Goal: Answer question/provide support

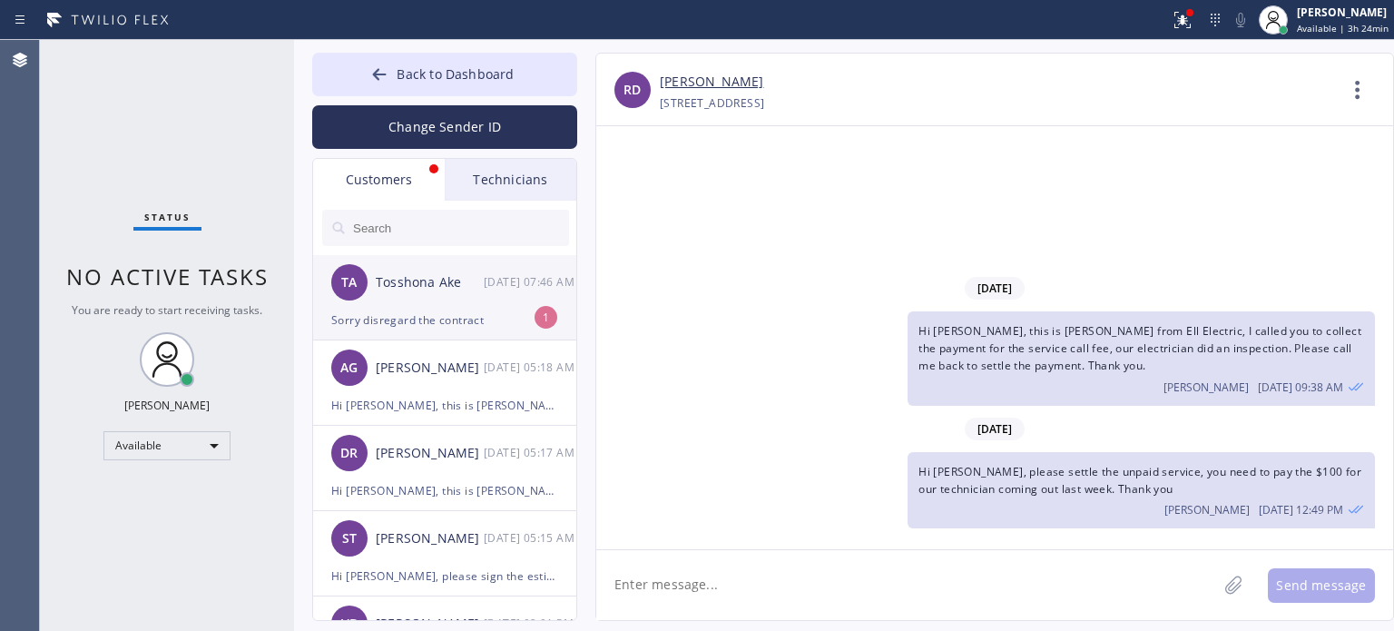
click at [441, 311] on div "Sorry disregard the contract" at bounding box center [444, 320] width 227 height 21
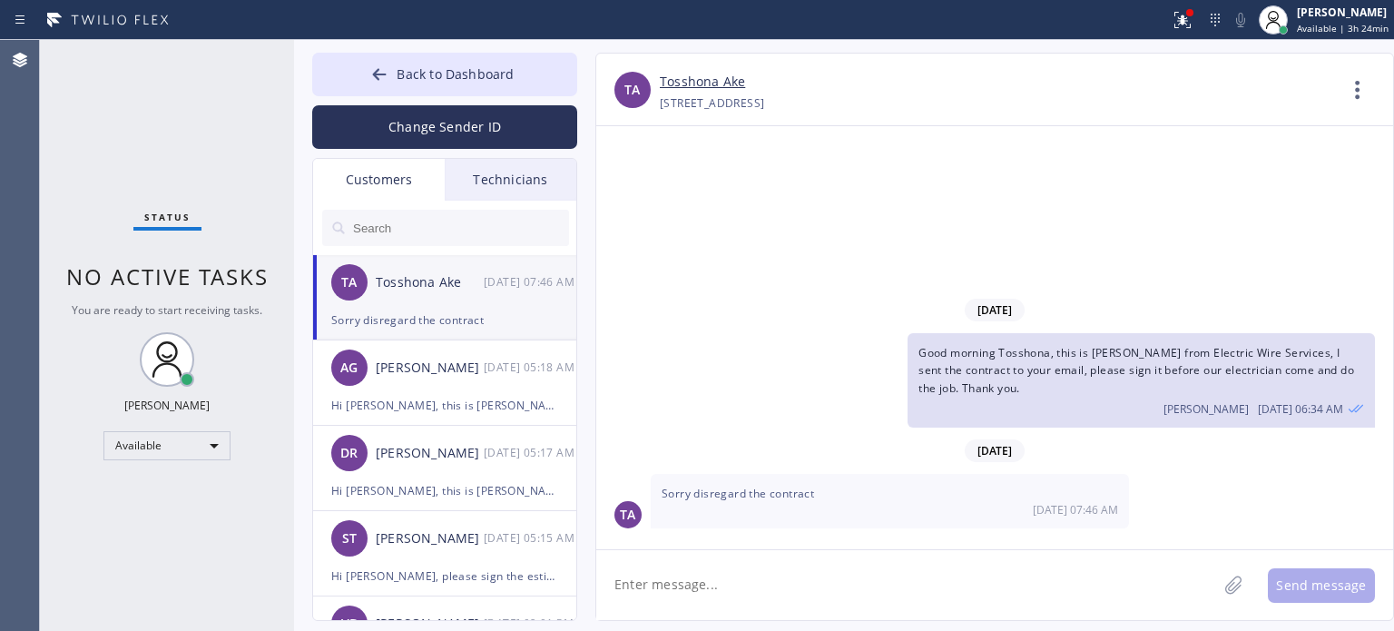
click at [705, 582] on textarea at bounding box center [906, 585] width 621 height 70
type textarea "got it, thanks for letting me know"
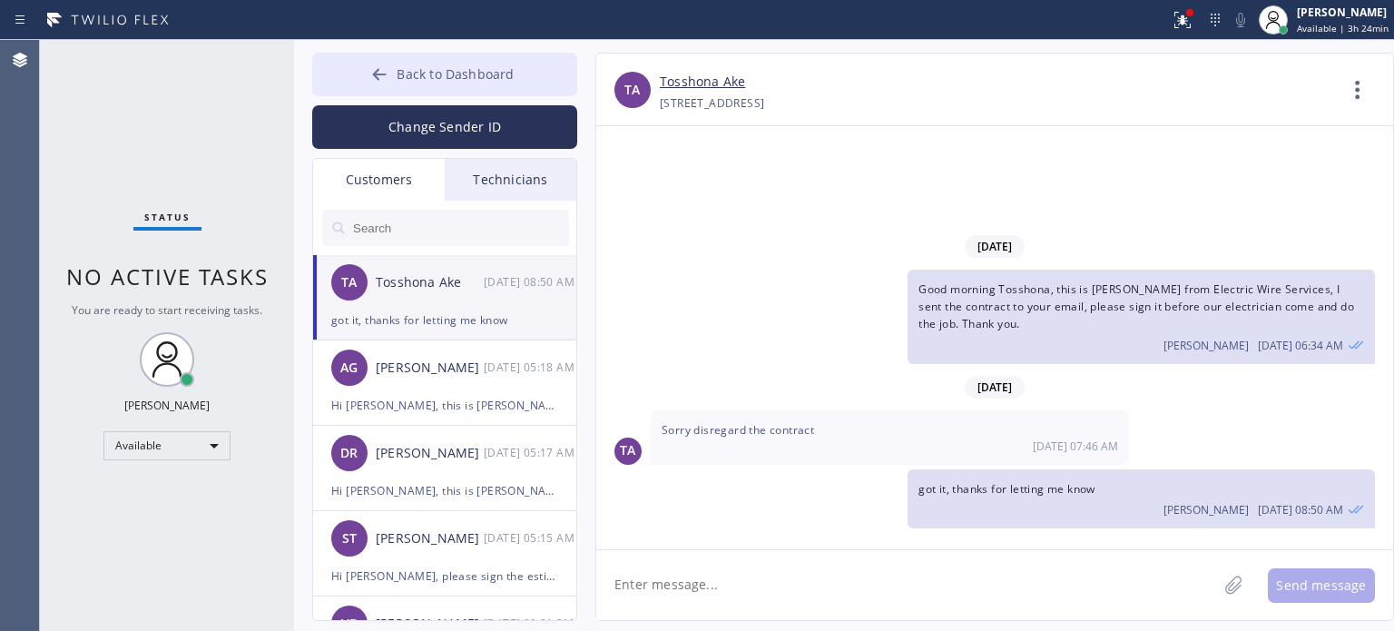
click at [390, 72] on div at bounding box center [380, 76] width 22 height 22
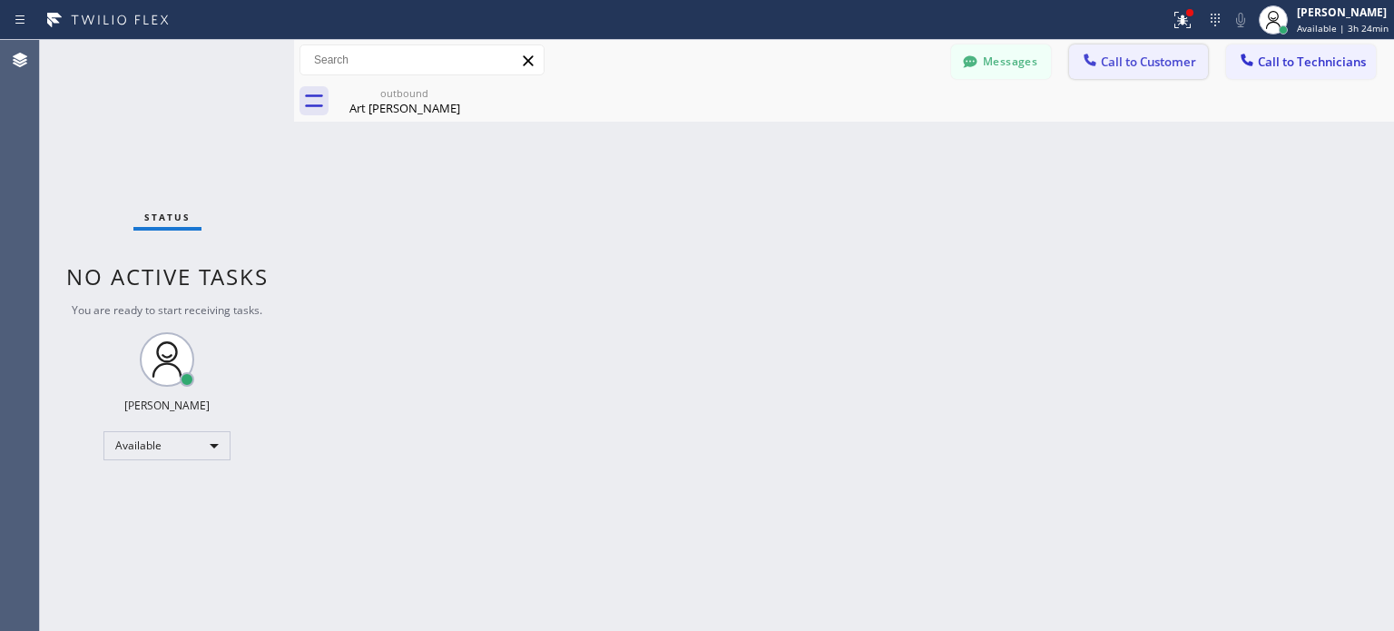
click at [1107, 49] on button "Call to Customer" at bounding box center [1138, 61] width 139 height 34
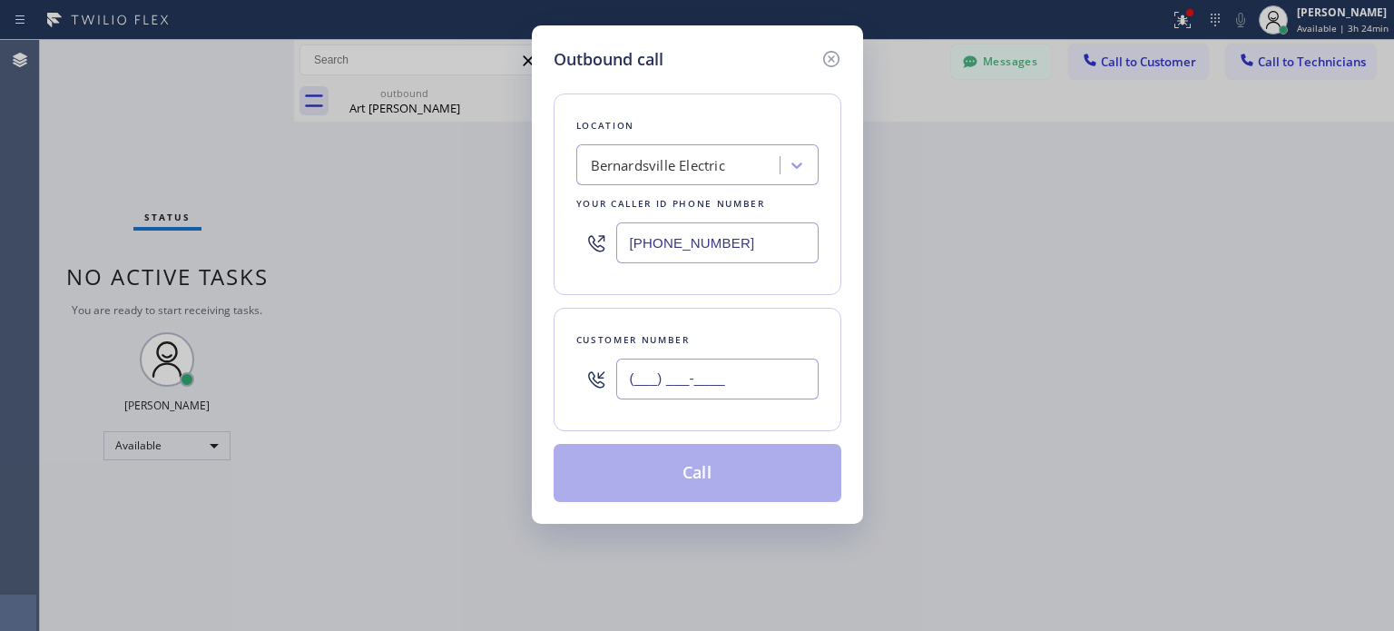
paste input "646) 262-7033"
click at [701, 367] on input "(___) ___-____" at bounding box center [717, 379] width 202 height 41
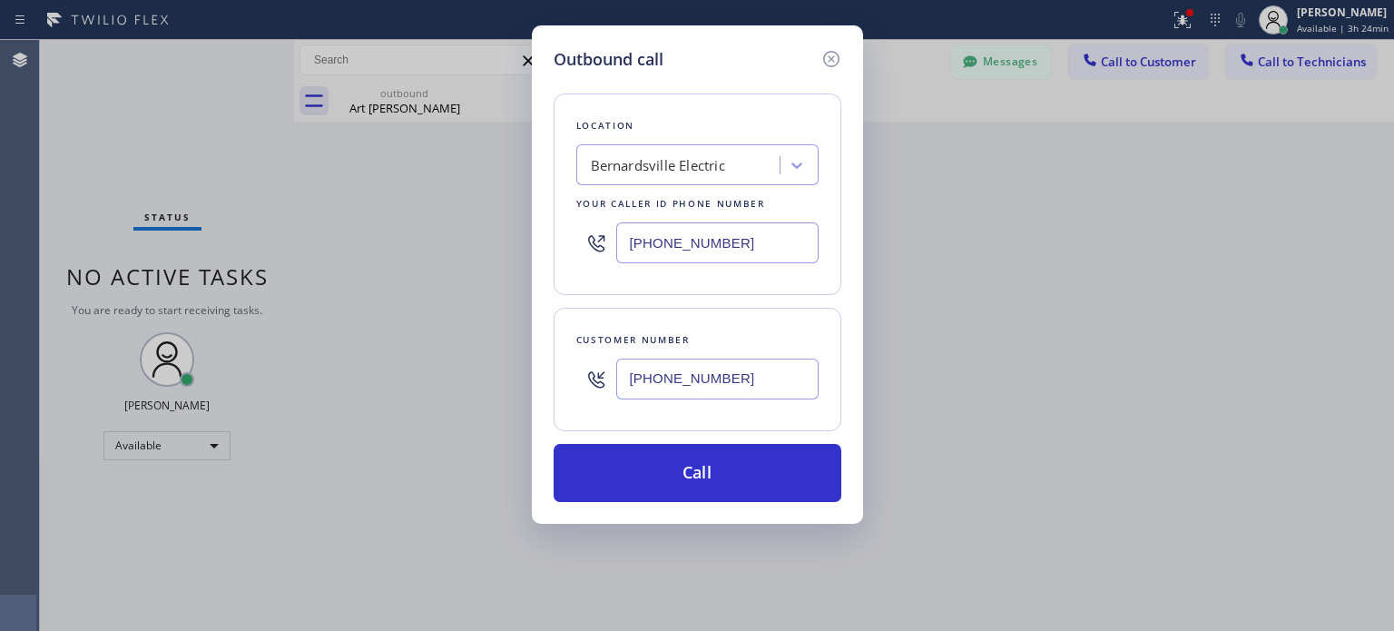
type input "[PHONE_NUMBER]"
click at [694, 244] on input "[PHONE_NUMBER]" at bounding box center [717, 242] width 202 height 41
click at [694, 243] on input "[PHONE_NUMBER]" at bounding box center [717, 242] width 202 height 41
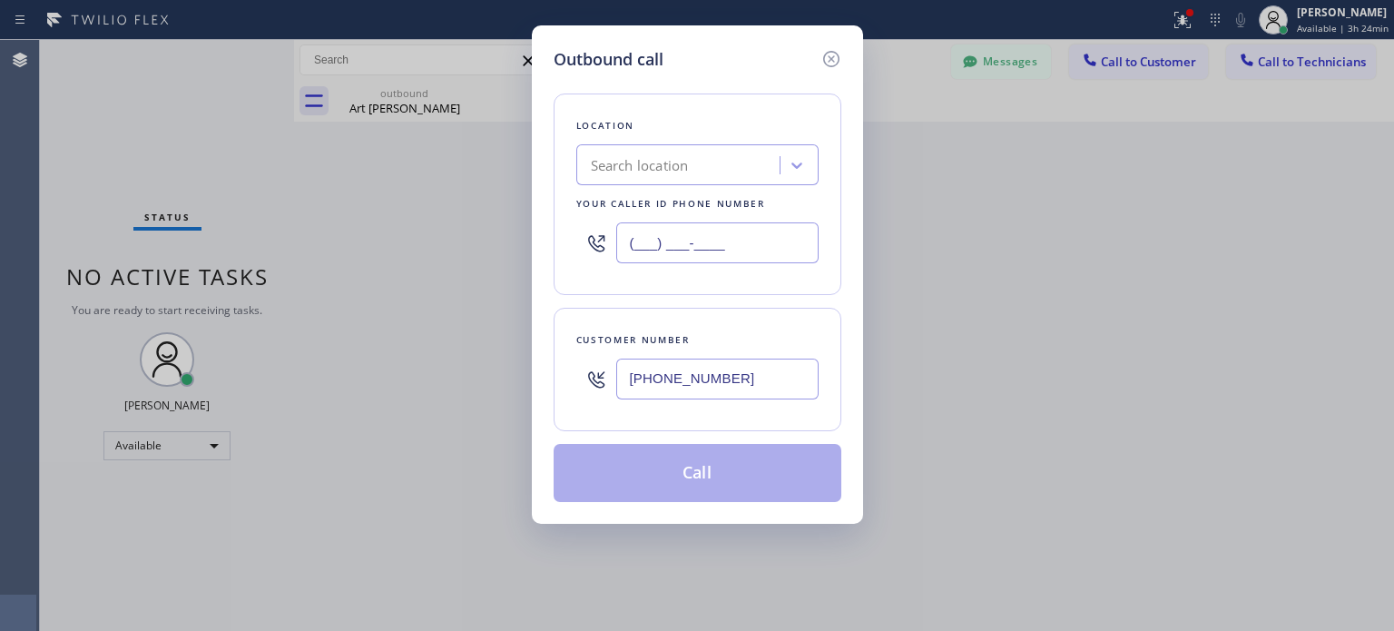
type input "(___) ___-____"
click at [626, 163] on div "Search location" at bounding box center [640, 165] width 98 height 21
paste input "Best Heating and AC Brooklyn Service"
type input "Best Heating and AC Brooklyn Service"
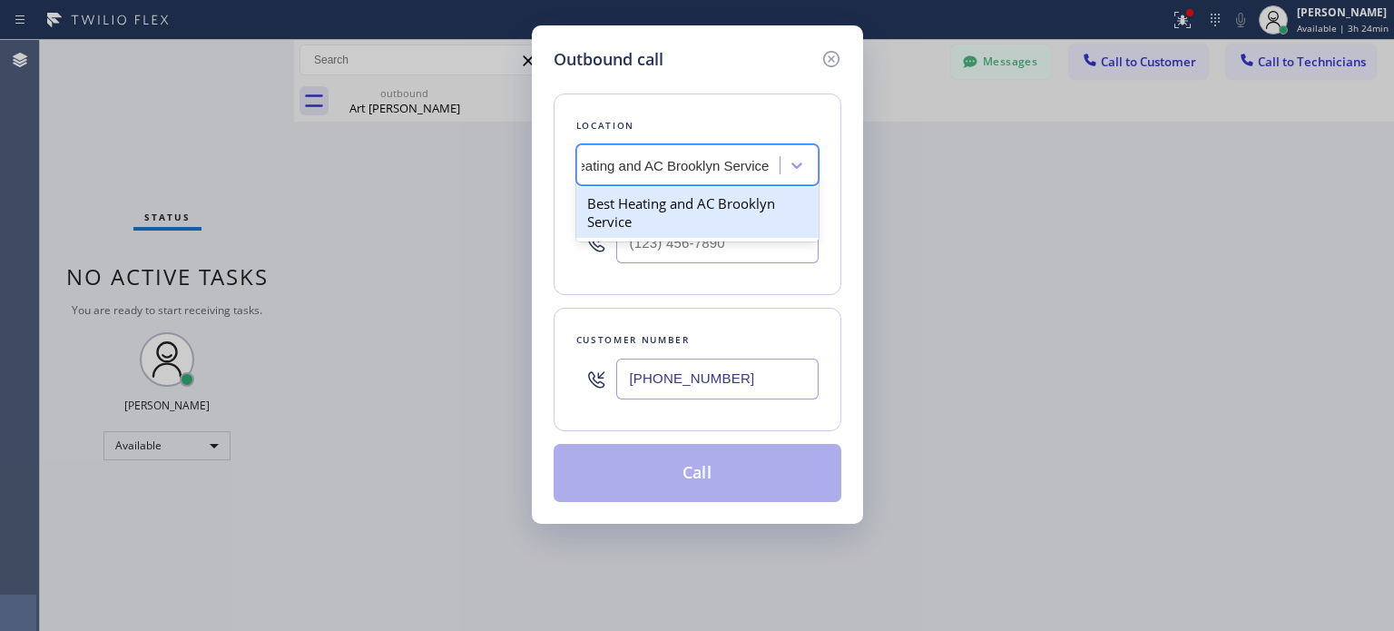
click at [655, 204] on div "Best Heating and AC Brooklyn Service" at bounding box center [697, 212] width 242 height 51
type input "[PHONE_NUMBER]"
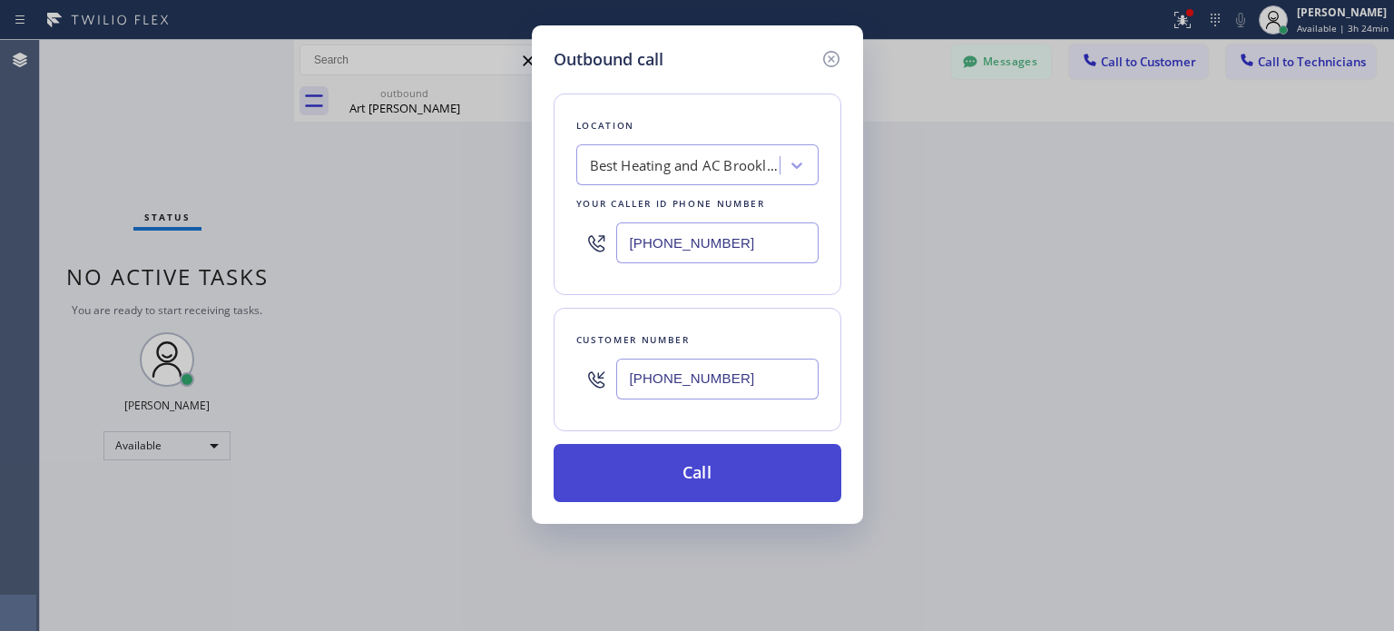
click at [652, 466] on button "Call" at bounding box center [698, 473] width 288 height 58
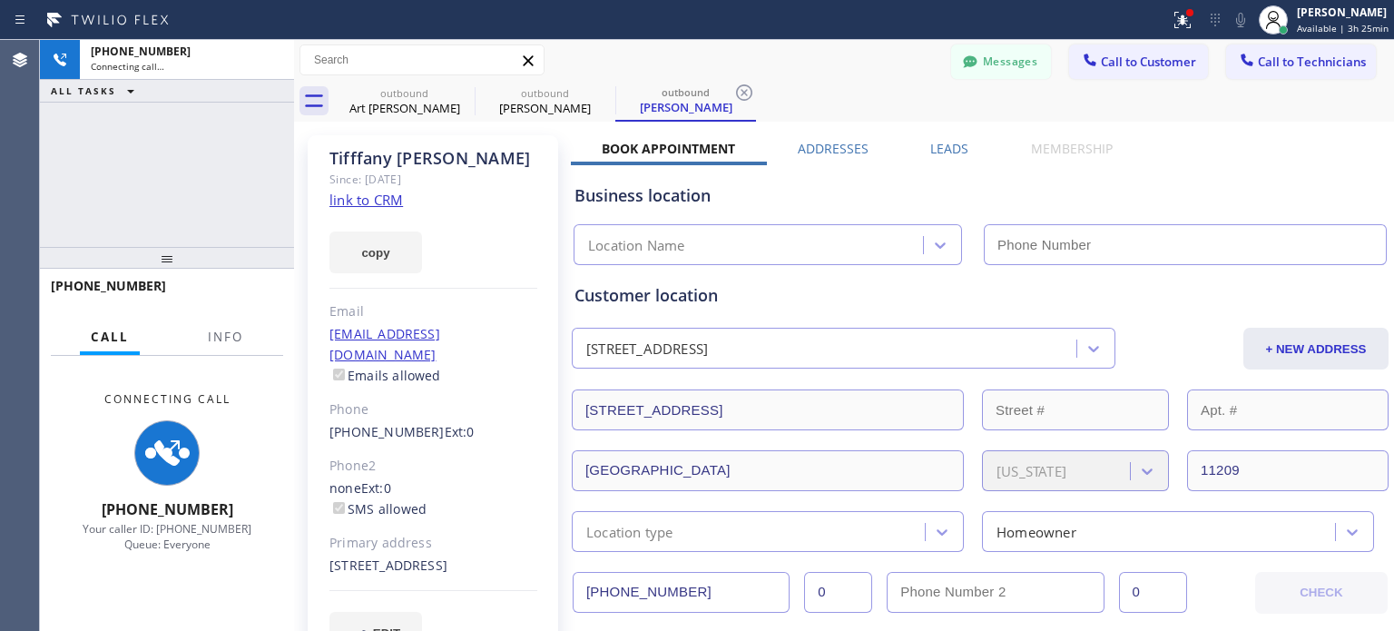
type input "[PHONE_NUMBER]"
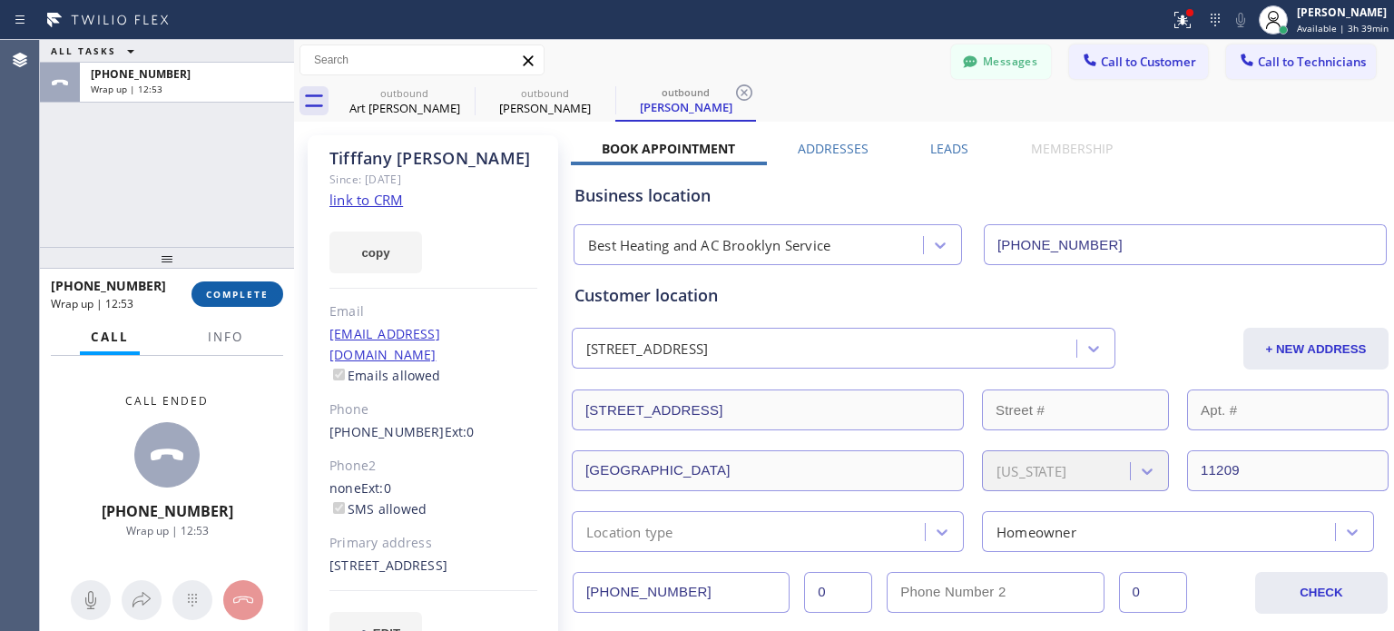
click at [213, 295] on span "COMPLETE" at bounding box center [237, 294] width 63 height 13
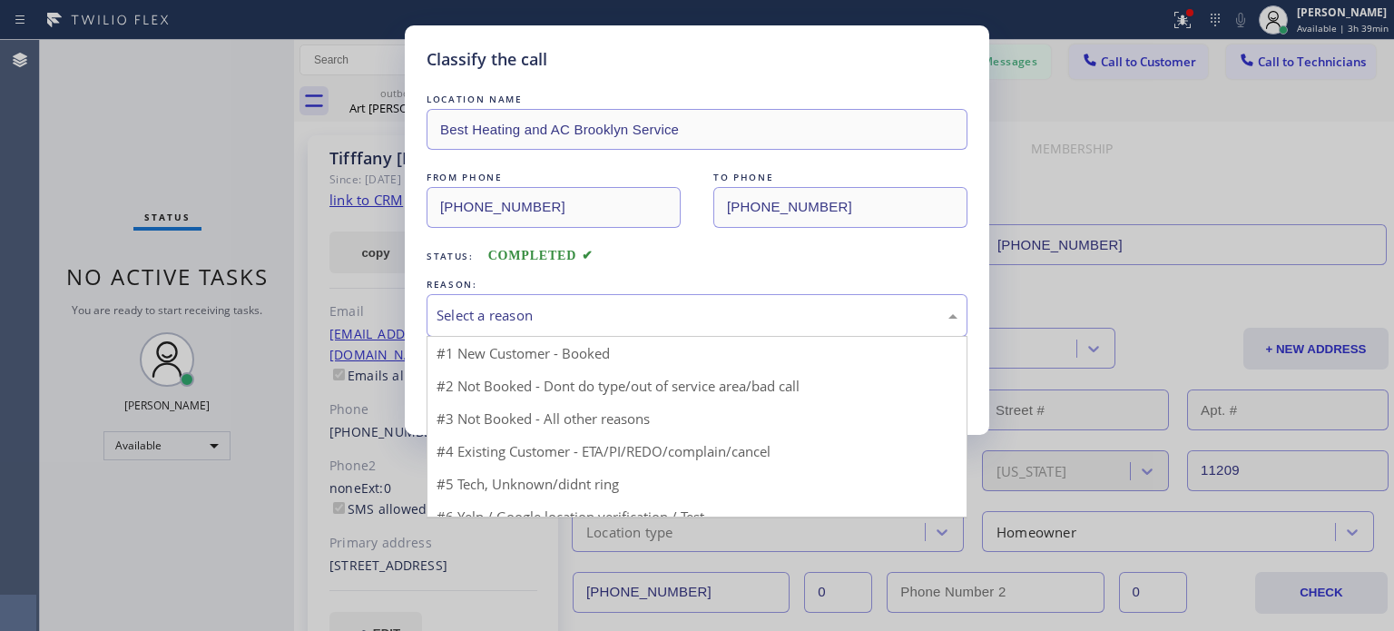
click at [537, 311] on div "Select a reason" at bounding box center [697, 315] width 521 height 21
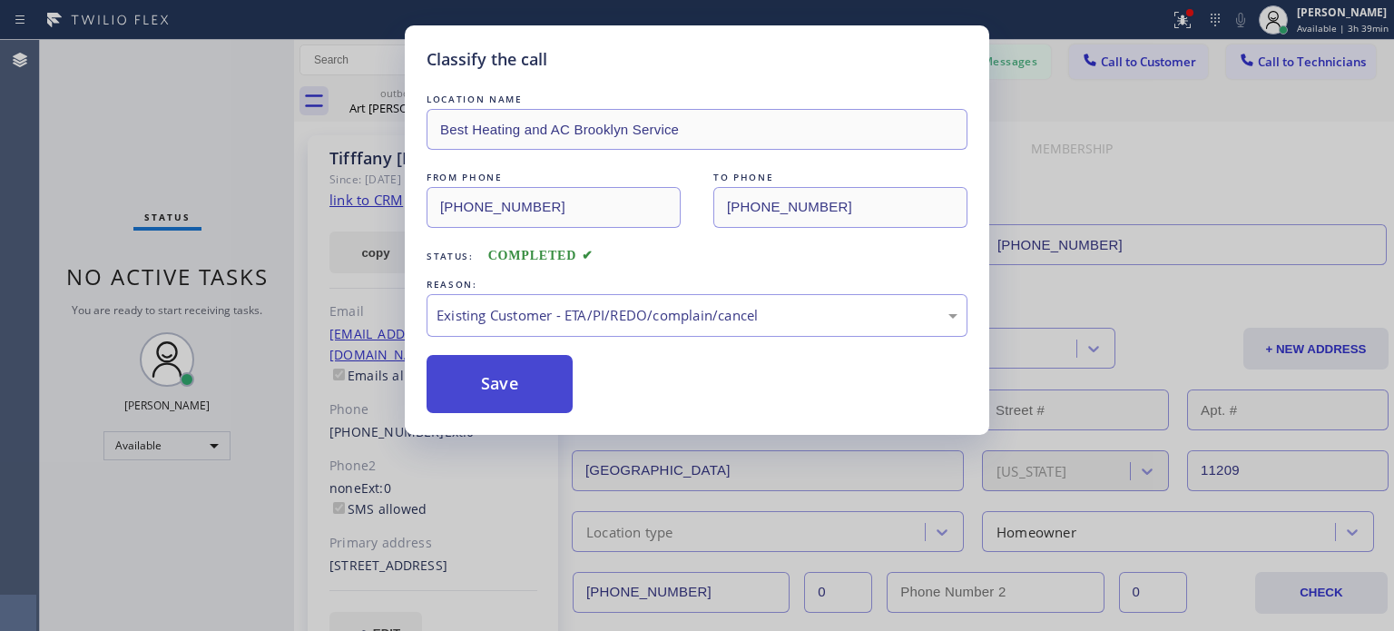
click at [529, 373] on button "Save" at bounding box center [500, 384] width 146 height 58
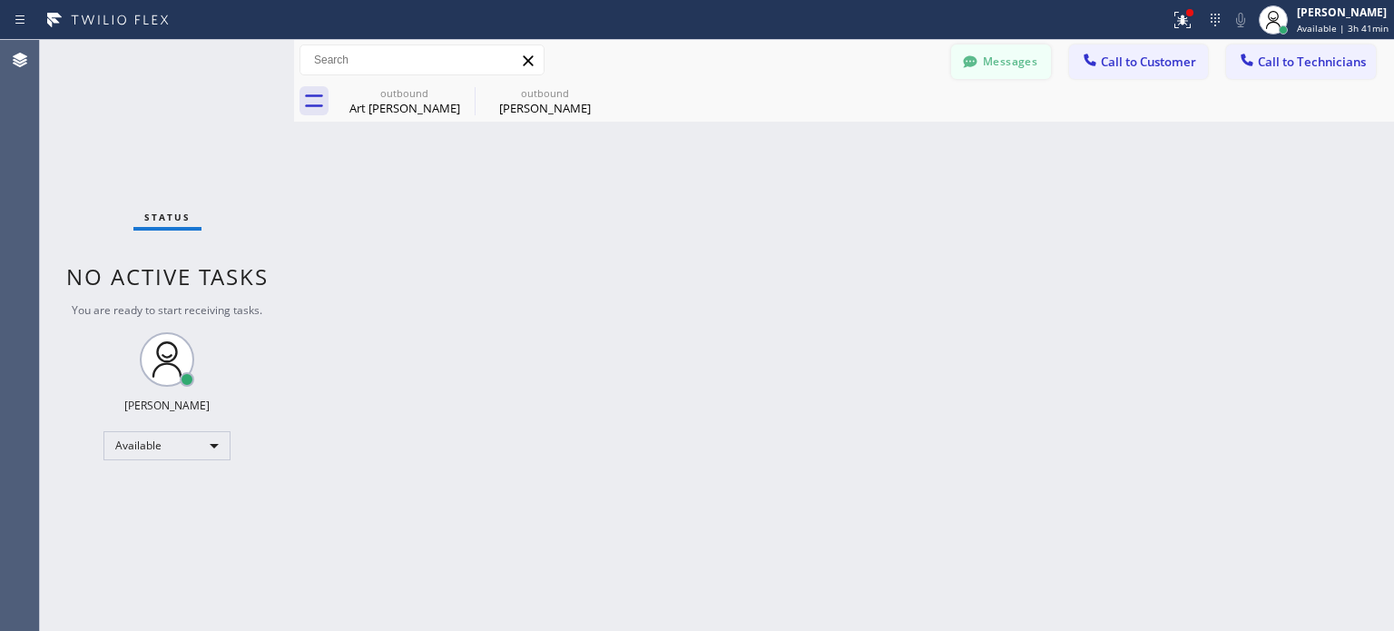
click at [984, 56] on button "Messages" at bounding box center [1001, 61] width 100 height 34
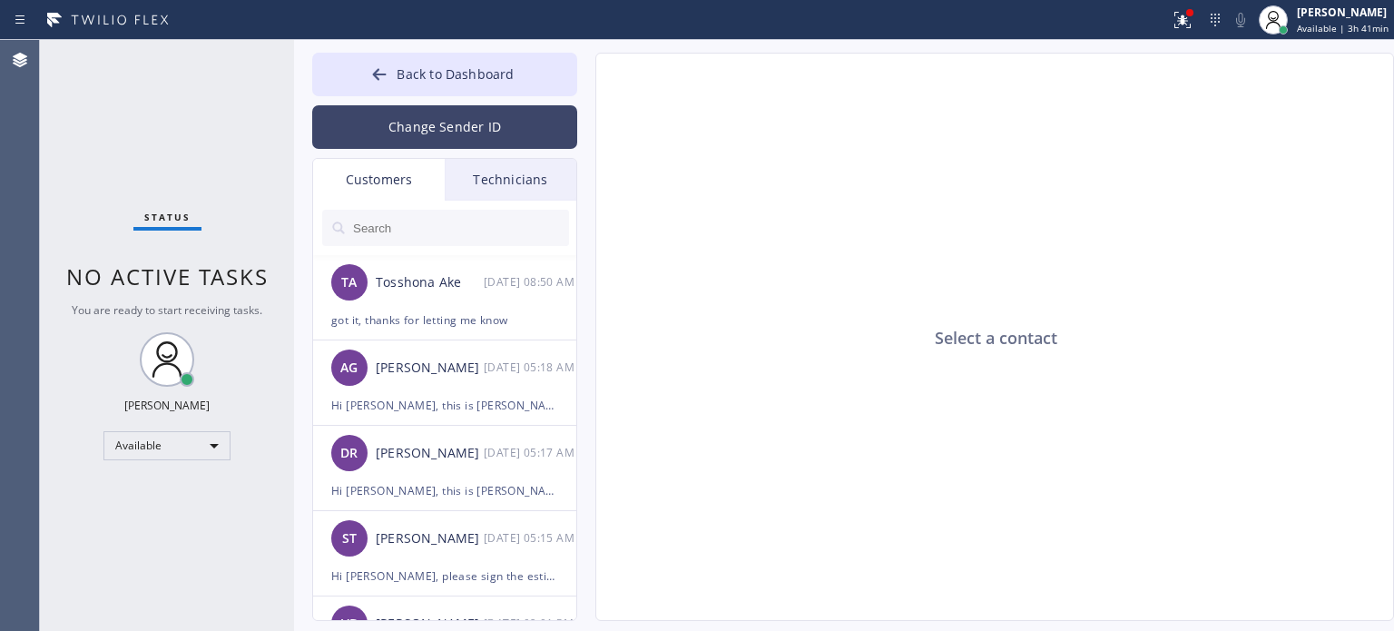
click at [465, 134] on button "Change Sender ID" at bounding box center [444, 127] width 265 height 44
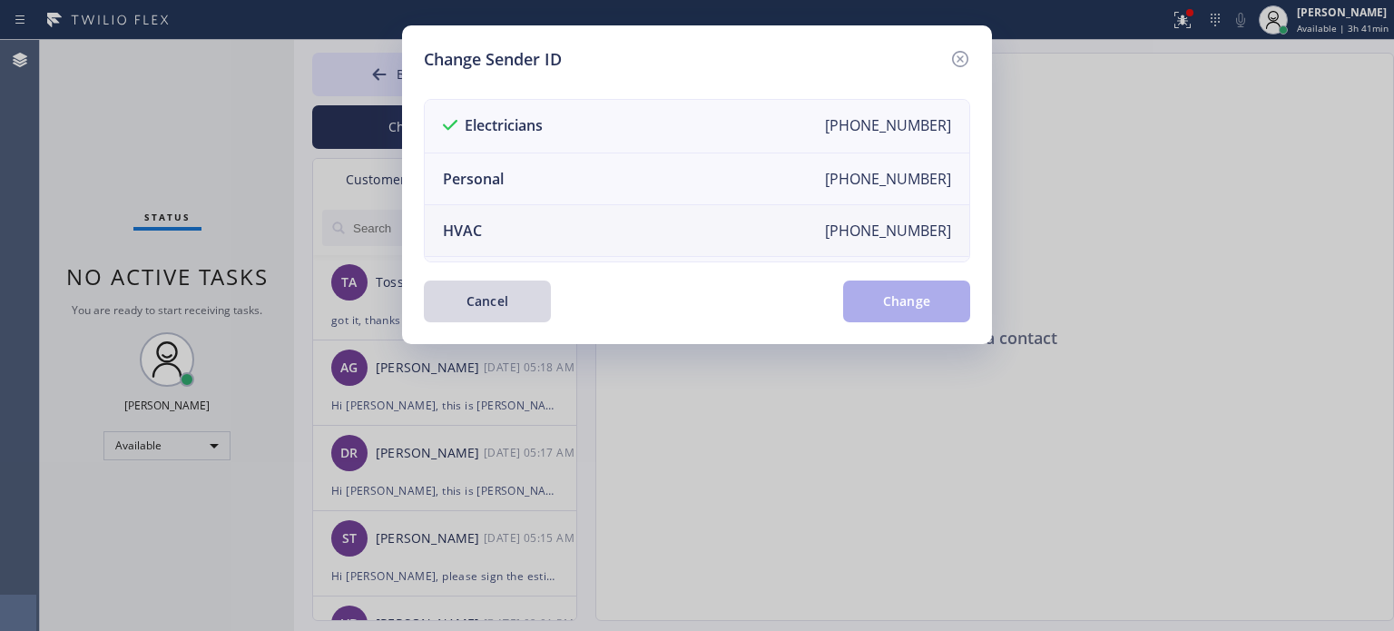
click at [499, 223] on li "HVAC [PHONE_NUMBER]" at bounding box center [697, 231] width 545 height 52
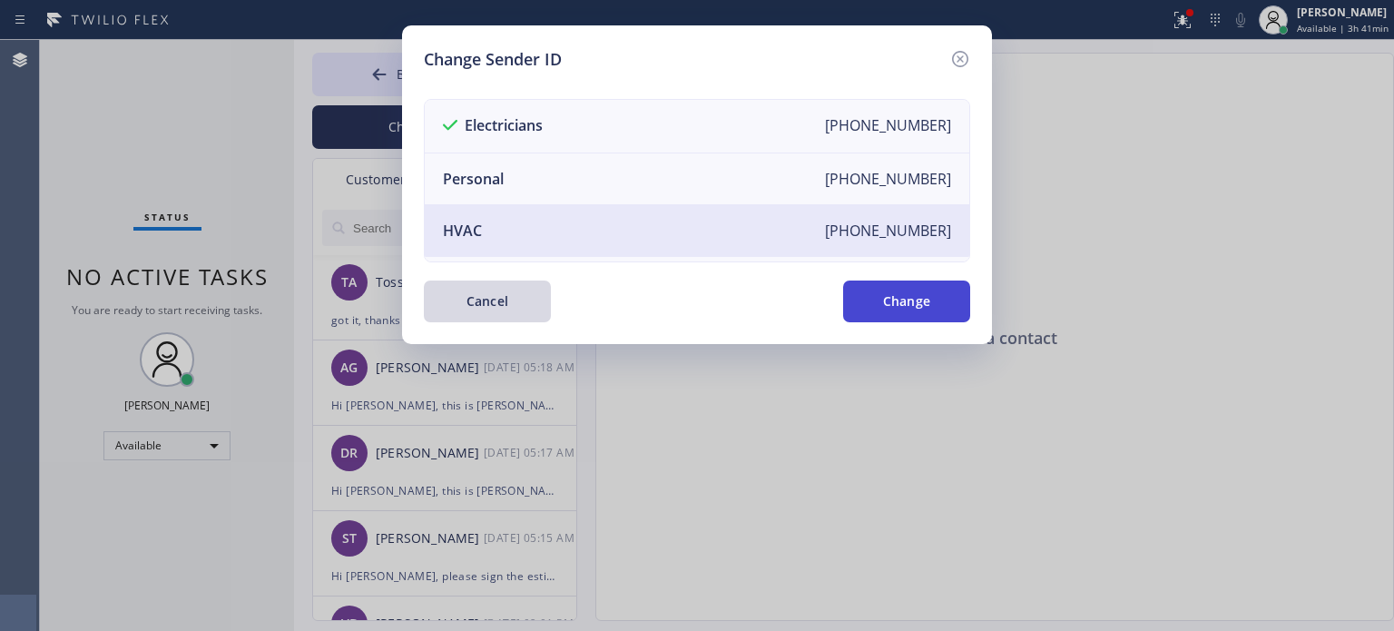
click at [926, 288] on button "Change" at bounding box center [906, 301] width 127 height 42
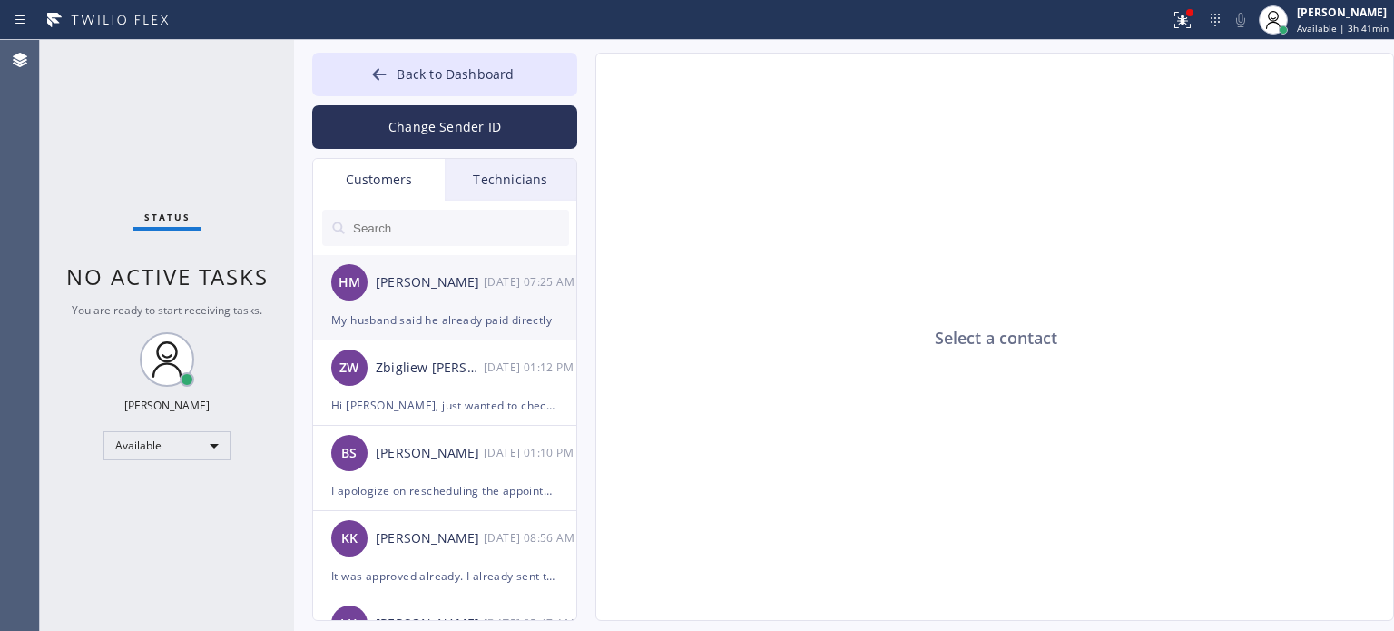
click at [432, 315] on div "My husband said he already paid directly" at bounding box center [444, 320] width 227 height 21
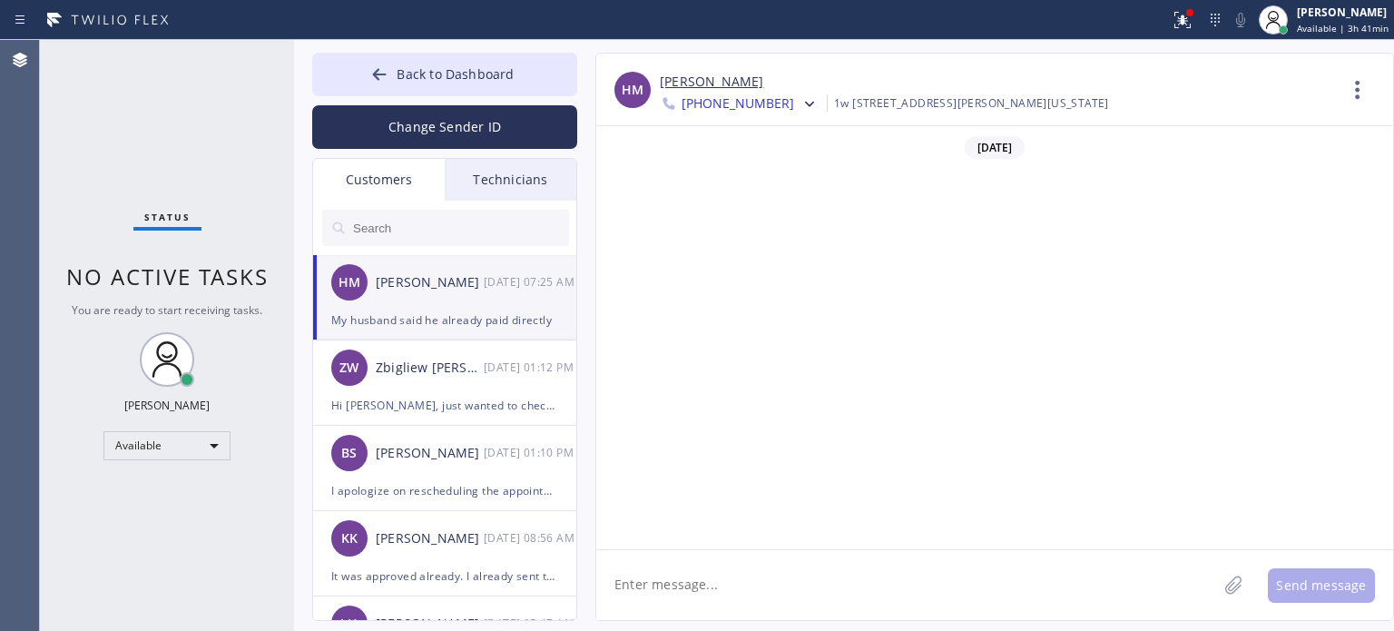
click at [700, 580] on textarea at bounding box center [906, 585] width 621 height 70
type textarea "yes he paid already, but we need your signature in paid invoice for confirmation"
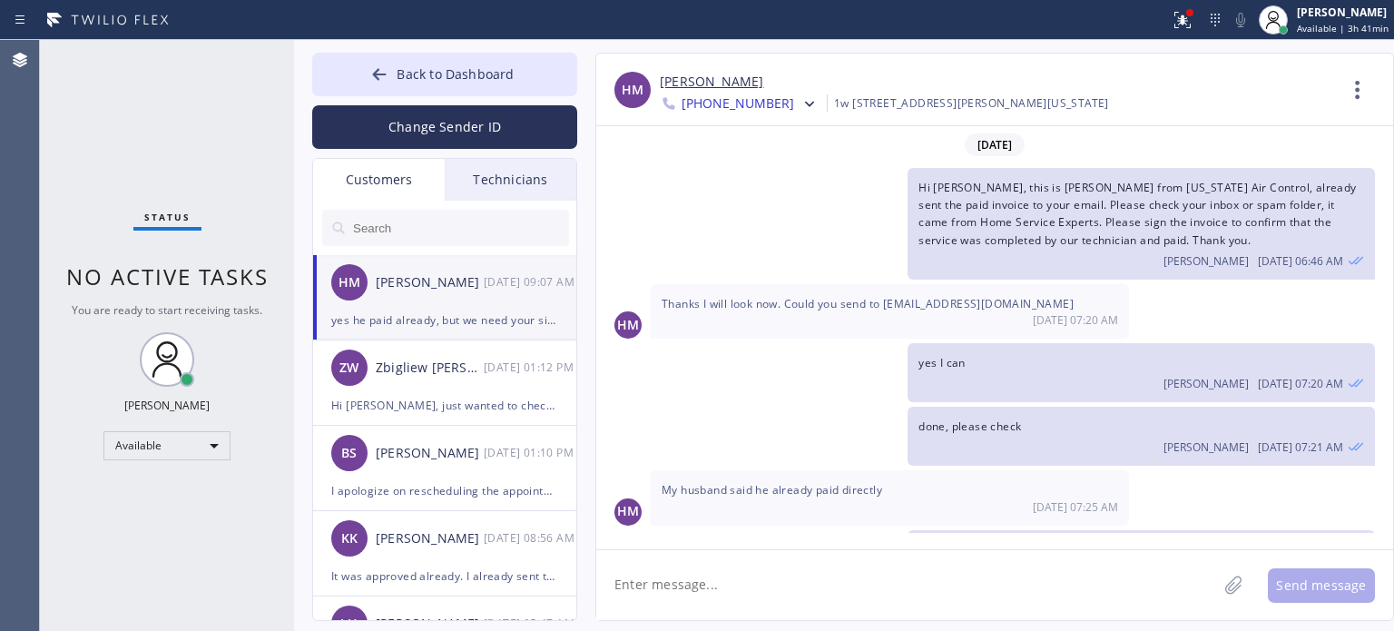
scroll to position [54, 0]
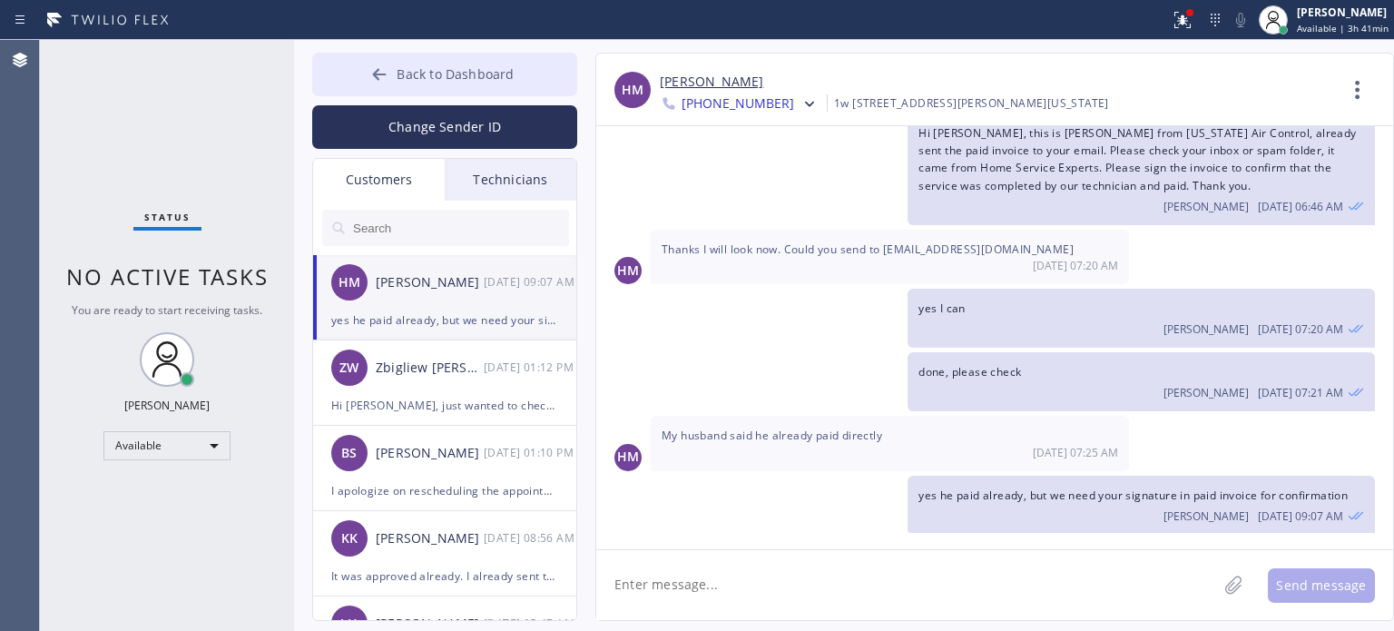
click at [401, 72] on span "Back to Dashboard" at bounding box center [455, 73] width 117 height 17
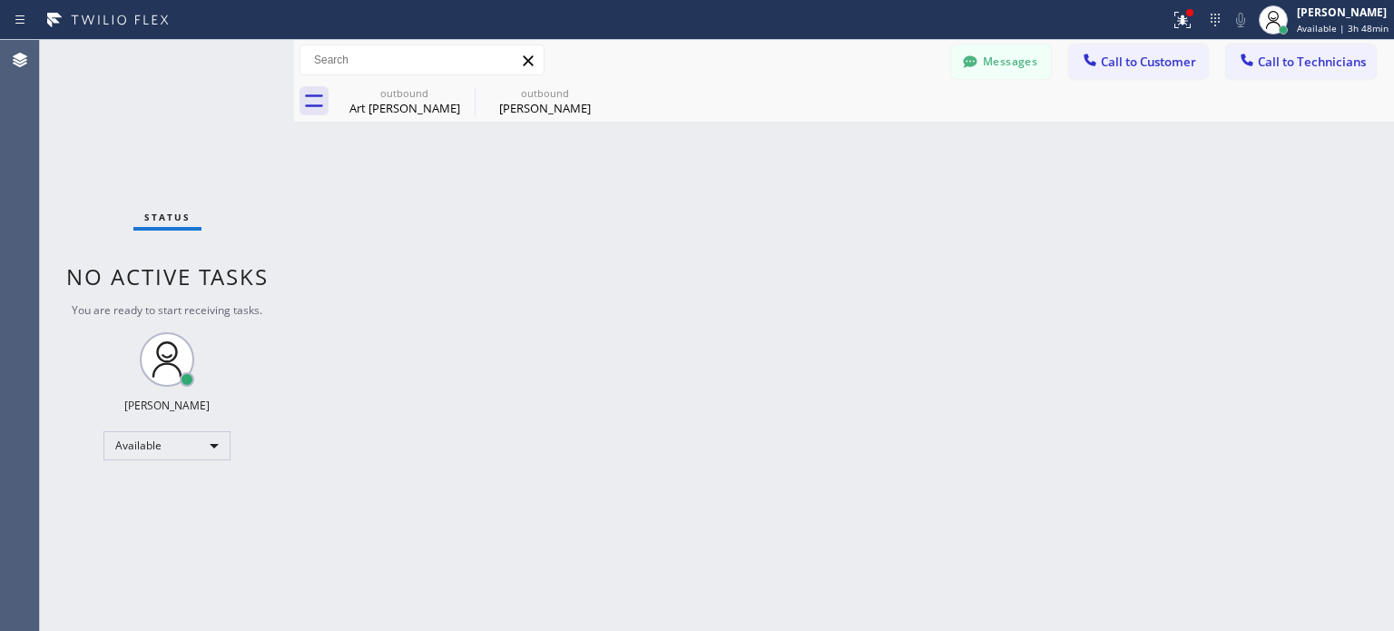
drag, startPoint x: 1097, startPoint y: 69, endPoint x: 1058, endPoint y: 94, distance: 45.8
click at [1097, 69] on div at bounding box center [1090, 62] width 22 height 22
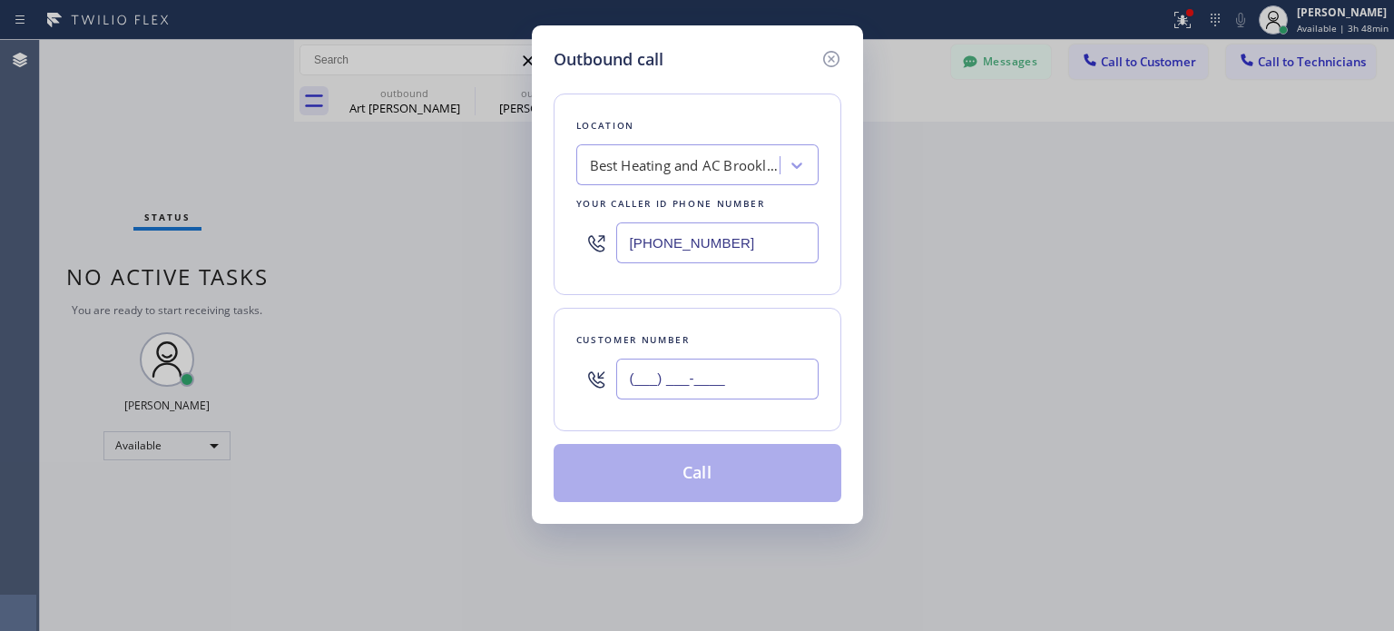
click at [792, 375] on input "(___) ___-____" at bounding box center [717, 379] width 202 height 41
paste input "551) 323-8120"
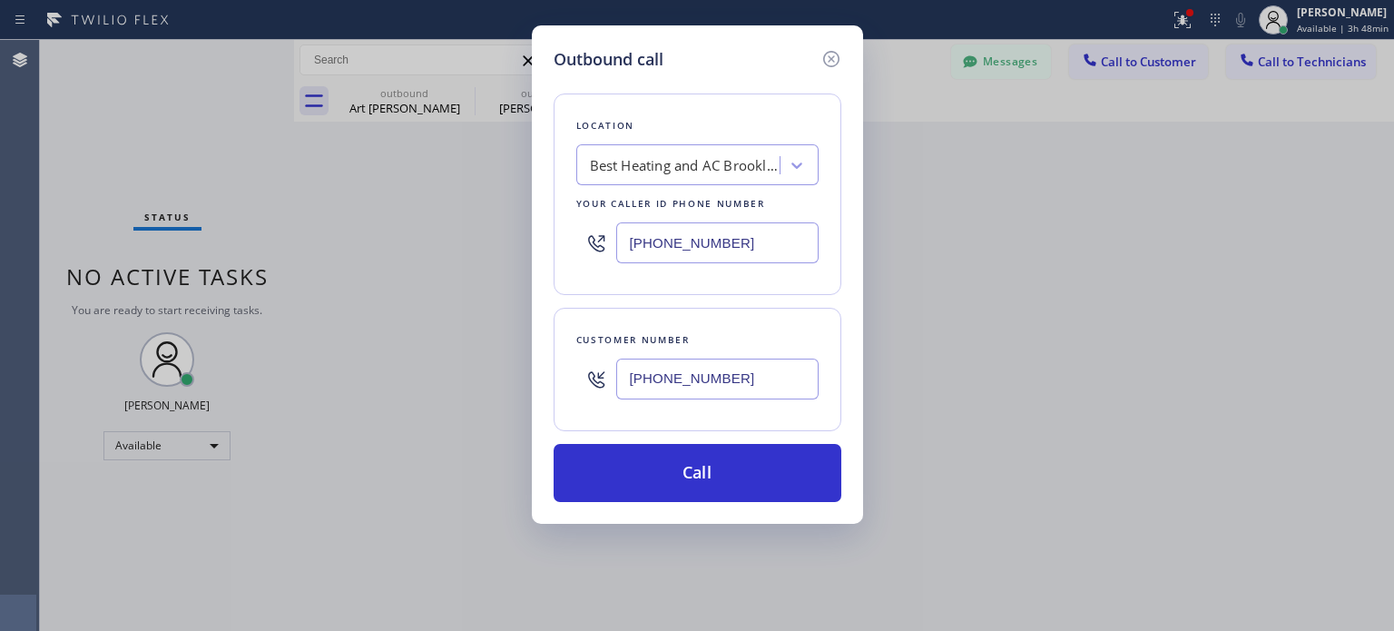
type input "[PHONE_NUMBER]"
click at [669, 235] on input "[PHONE_NUMBER]" at bounding box center [717, 242] width 202 height 41
click at [669, 233] on input "[PHONE_NUMBER]" at bounding box center [717, 242] width 202 height 41
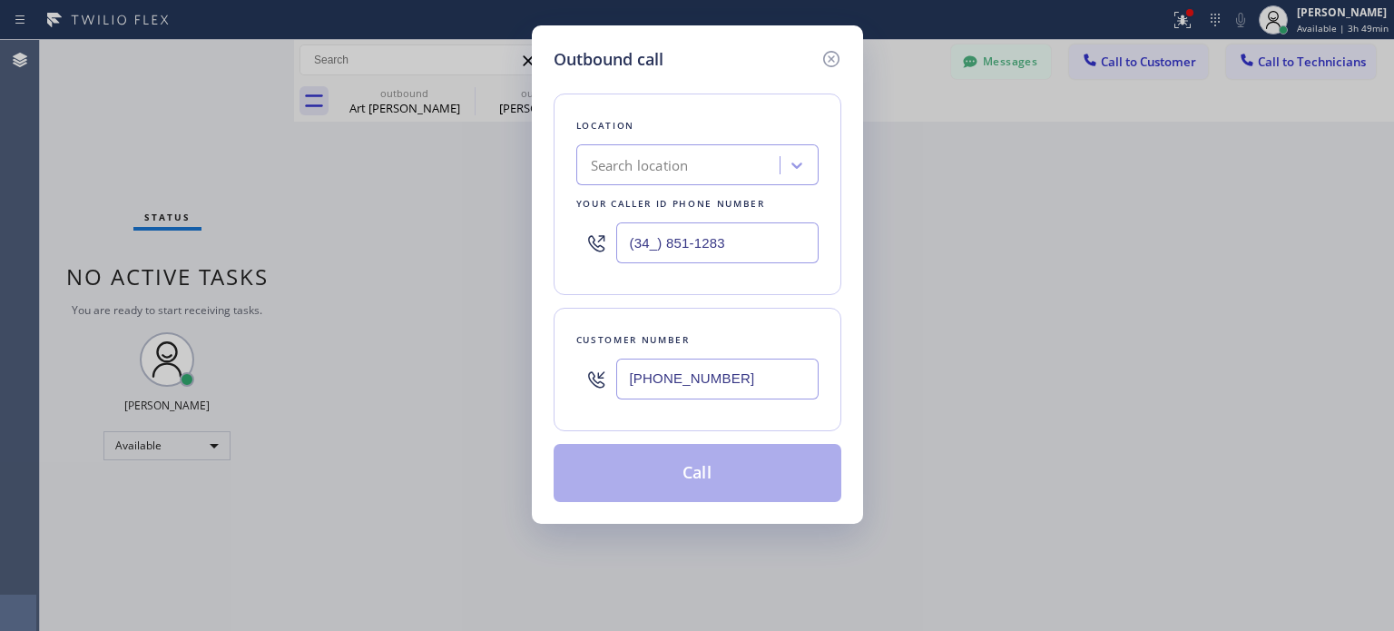
type input "(34_) 851-1283"
click at [687, 165] on div "Search location" at bounding box center [640, 165] width 98 height 21
paste input "Top [US_STATE] Heating and AC Service"
type input "Top [US_STATE] Heating and AC Service"
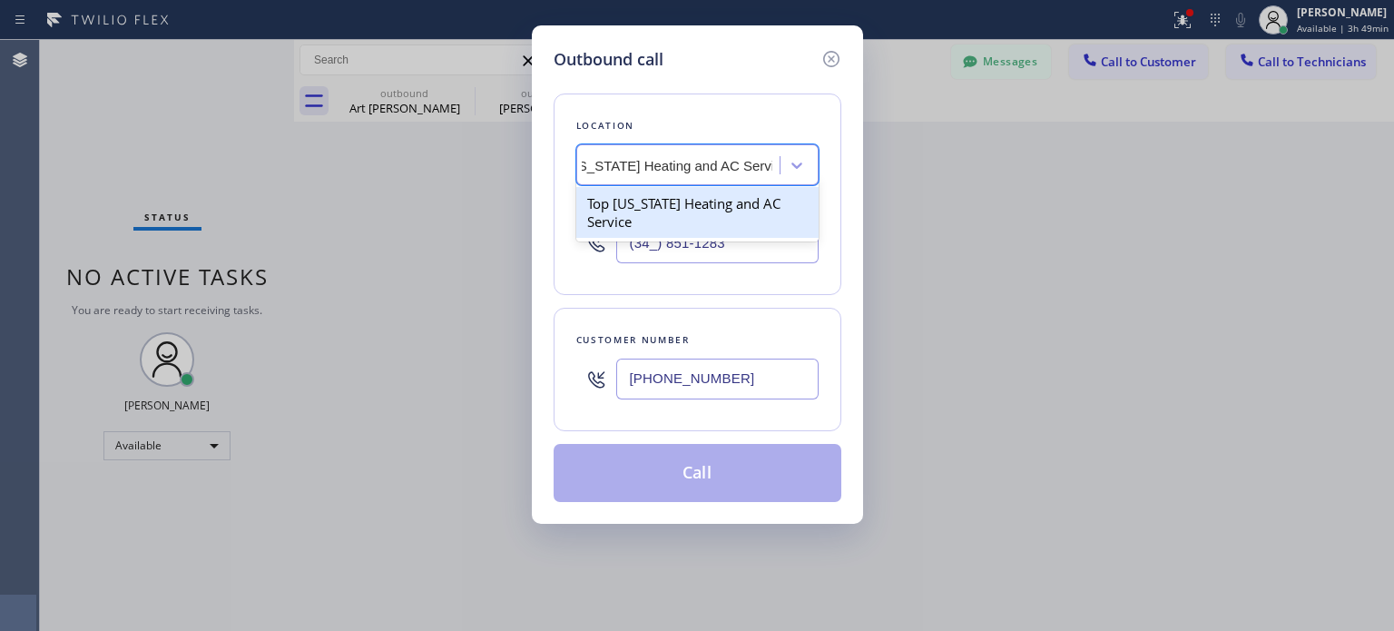
click at [673, 221] on div "Top [US_STATE] Heating and AC Service" at bounding box center [697, 212] width 242 height 51
type input "[PHONE_NUMBER]"
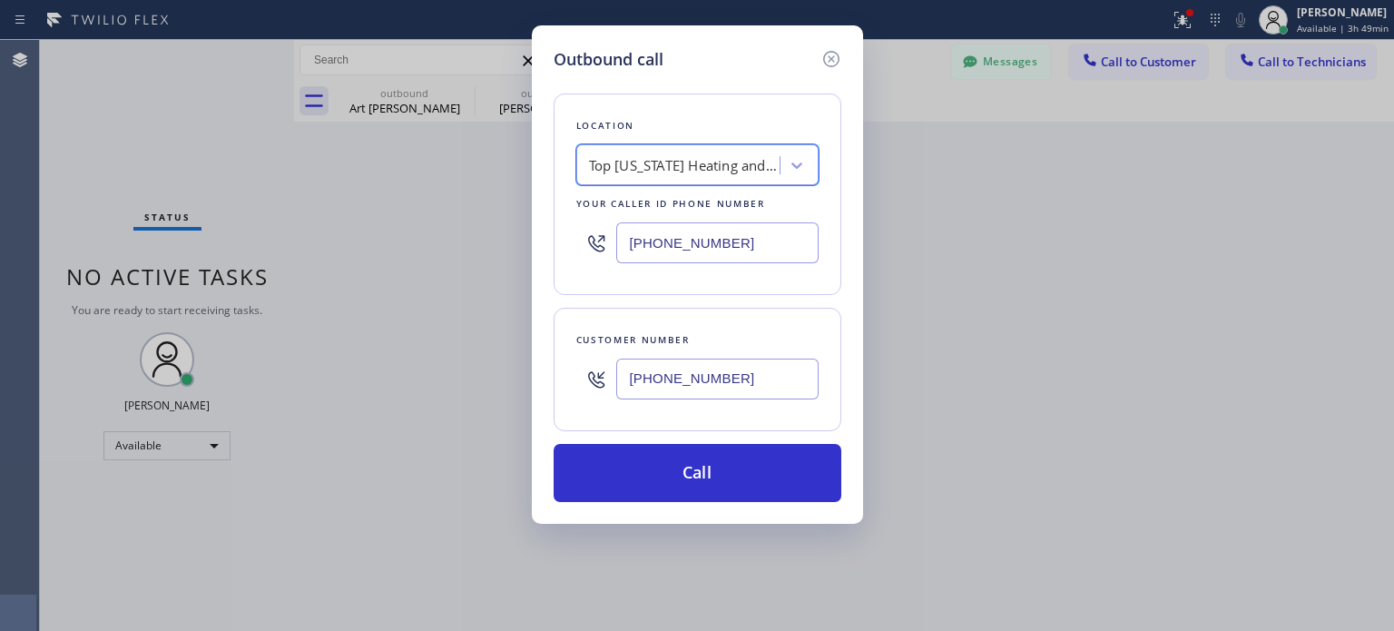
scroll to position [0, 1]
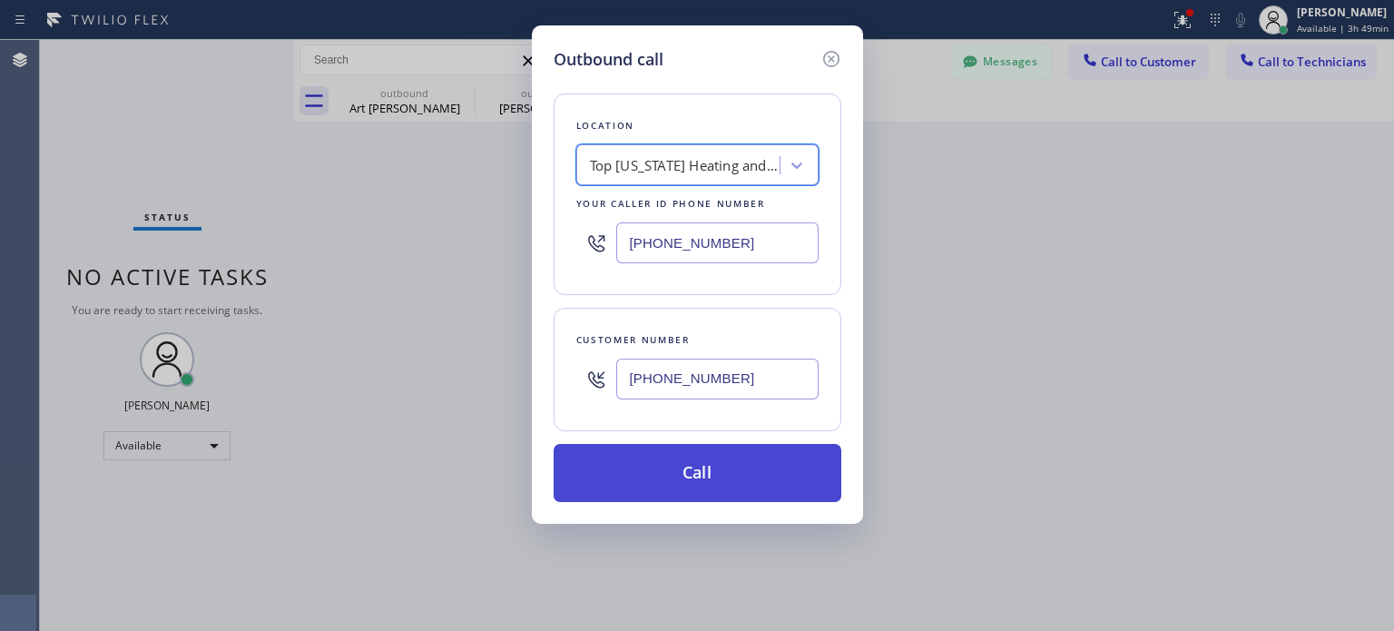
click at [610, 480] on button "Call" at bounding box center [698, 473] width 288 height 58
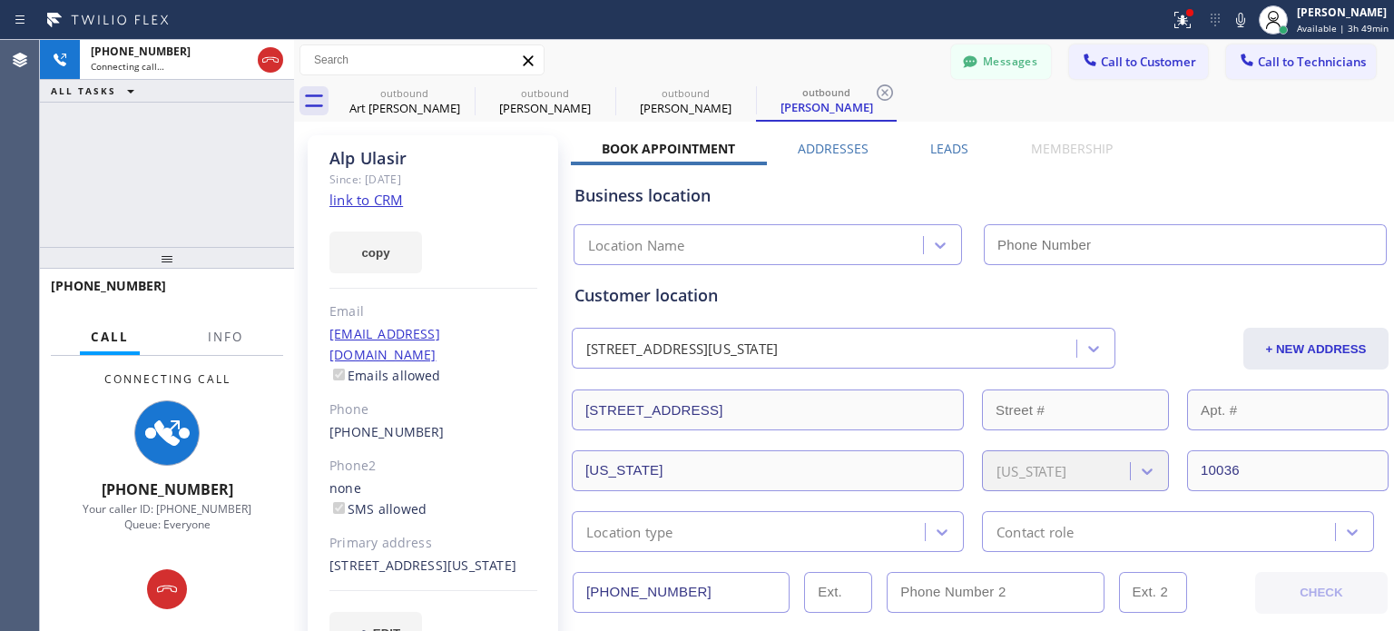
type input "[PHONE_NUMBER]"
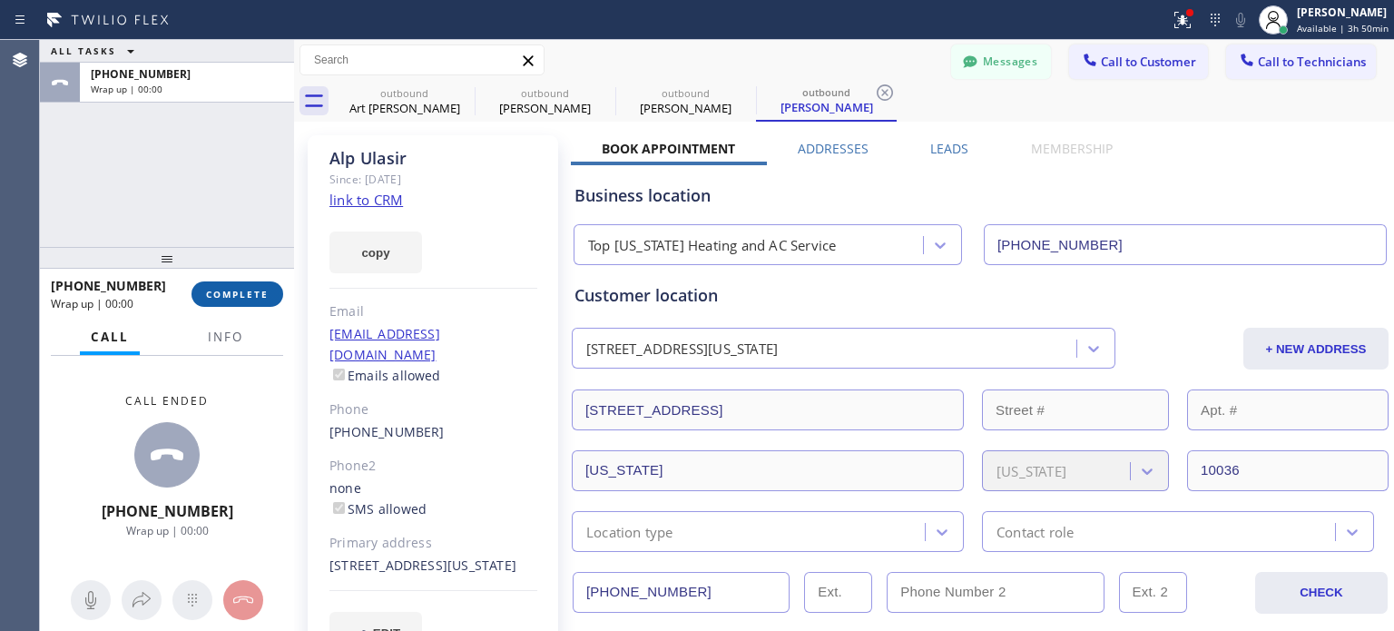
click at [232, 293] on span "COMPLETE" at bounding box center [237, 294] width 63 height 13
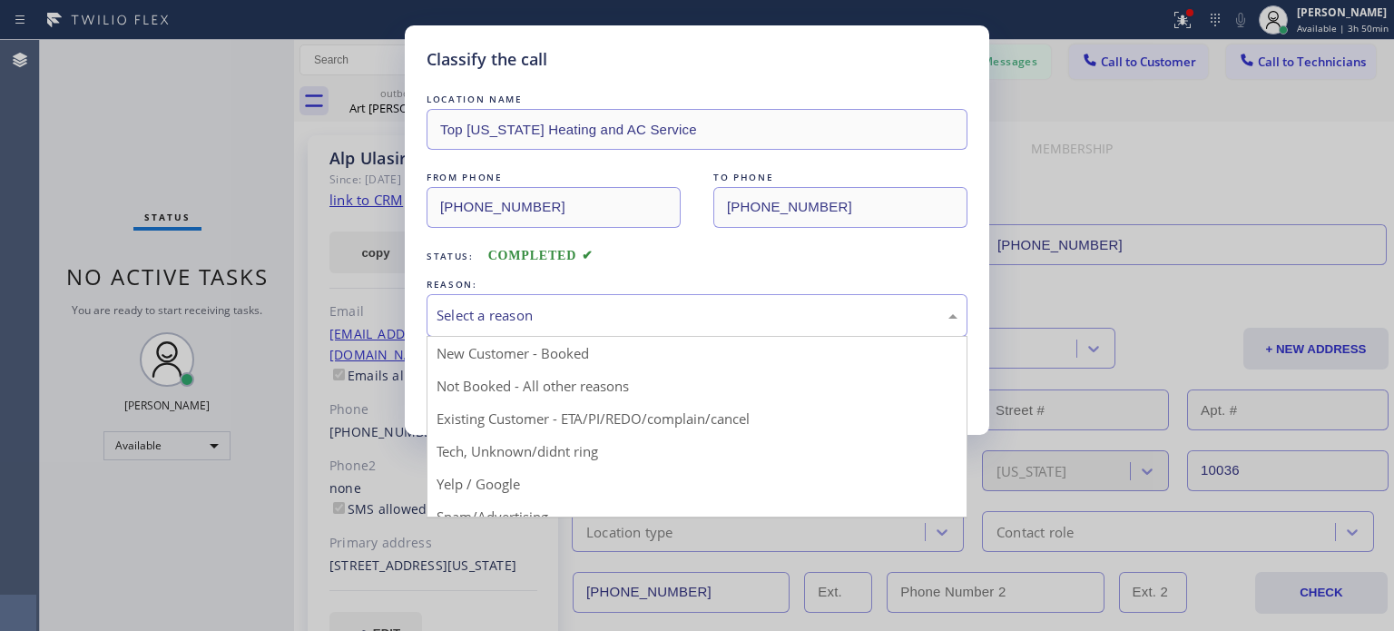
click at [568, 311] on div "Select a reason" at bounding box center [697, 315] width 521 height 21
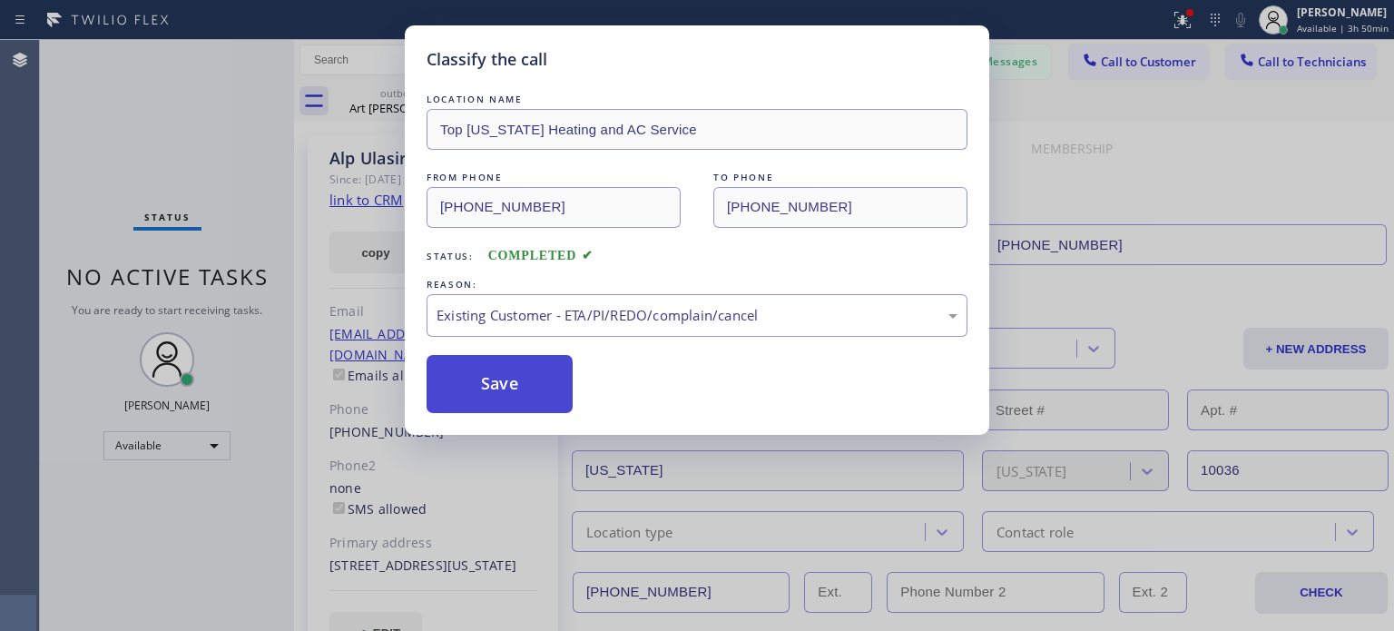
click at [538, 379] on button "Save" at bounding box center [500, 384] width 146 height 58
